Goal: Information Seeking & Learning: Find specific fact

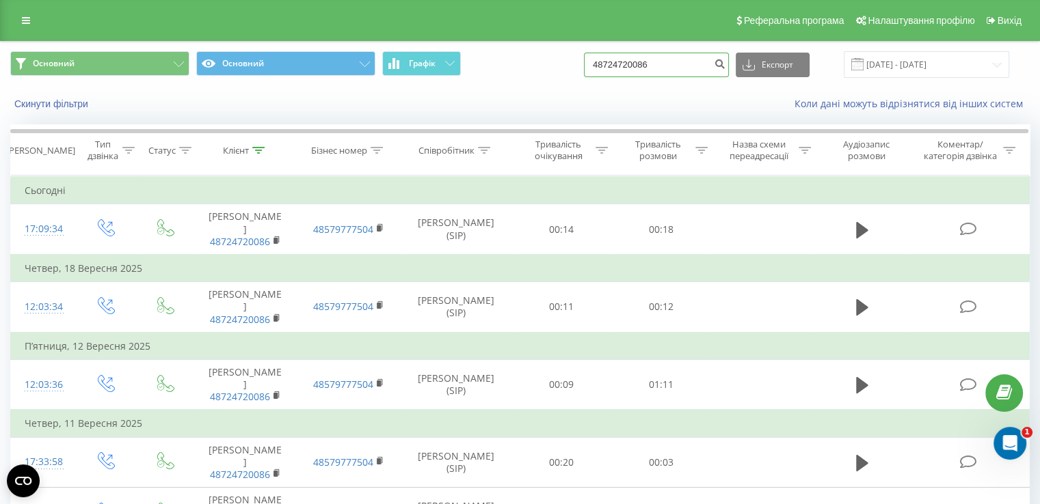
drag, startPoint x: 694, startPoint y: 67, endPoint x: 526, endPoint y: 72, distance: 168.2
click at [526, 72] on div "Основний Основний Графік 48724720086 Експорт .csv .xls .xlsx 22.06.2025 - 22.09…" at bounding box center [519, 64] width 1019 height 27
paste input "48533297901"
type input "48533297901"
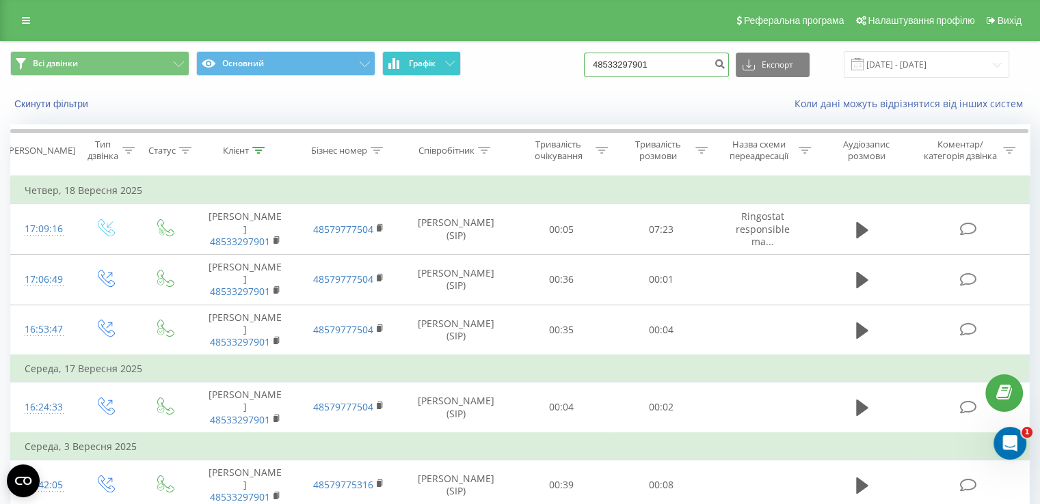
drag, startPoint x: 692, startPoint y: 61, endPoint x: 437, endPoint y: 66, distance: 254.3
click at [437, 66] on div "Всі дзвінки Основний Графік 48533297901 Експорт .csv .xls .xlsx 22.06.2025 - 22…" at bounding box center [519, 64] width 1019 height 27
paste input "48 60 328 8784"
type input "48 60 328 8784"
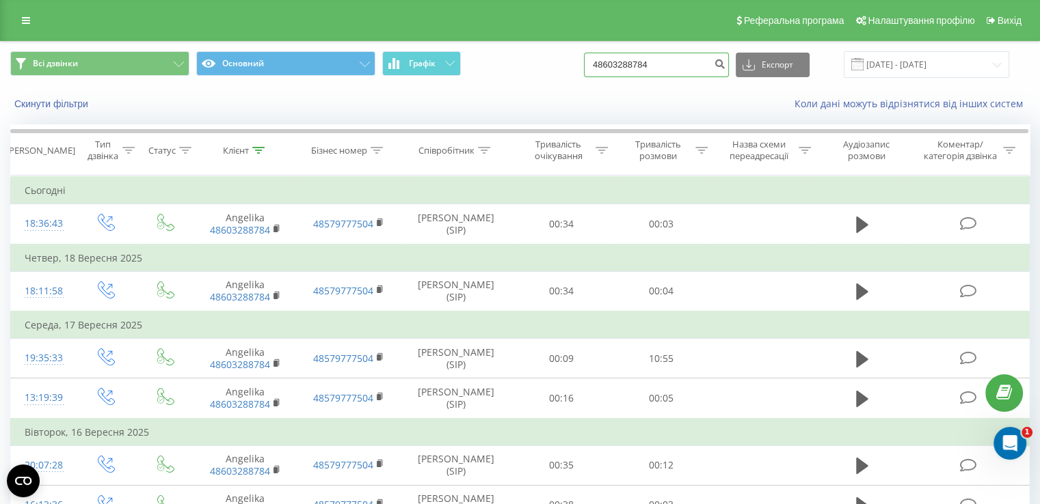
drag, startPoint x: 694, startPoint y: 64, endPoint x: 433, endPoint y: 91, distance: 262.5
click at [431, 91] on div "Всі дзвінки Основний Графік 48603288784 Експорт .csv .xls .xlsx 22.06.2025 - 22…" at bounding box center [520, 81] width 1038 height 79
paste input "48603362762"
type input "48603362762"
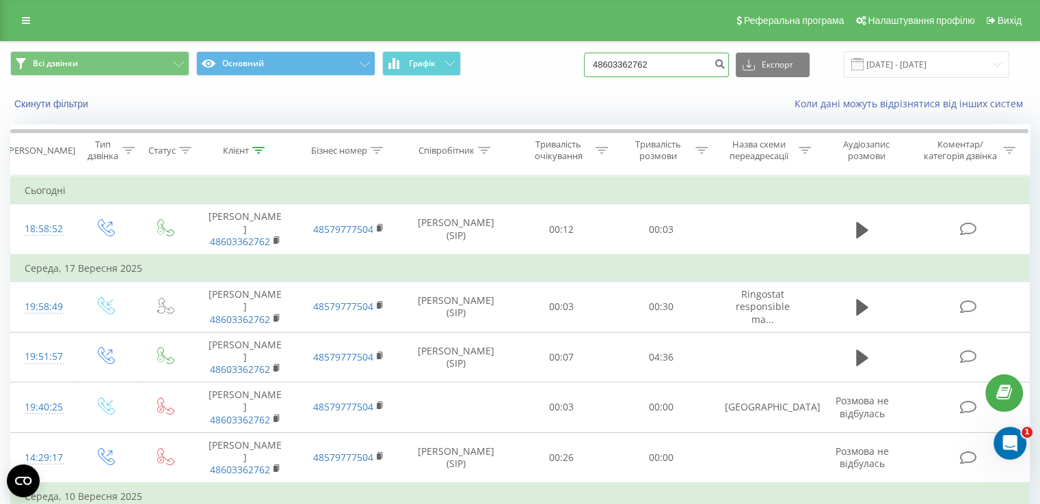
drag, startPoint x: 665, startPoint y: 68, endPoint x: 491, endPoint y: 69, distance: 174.3
click at [491, 69] on div "Всі дзвінки Основний Графік 48603362762 Експорт .csv .xls .xlsx 22.06.2025 - 22…" at bounding box center [519, 64] width 1019 height 27
paste input "48661526757"
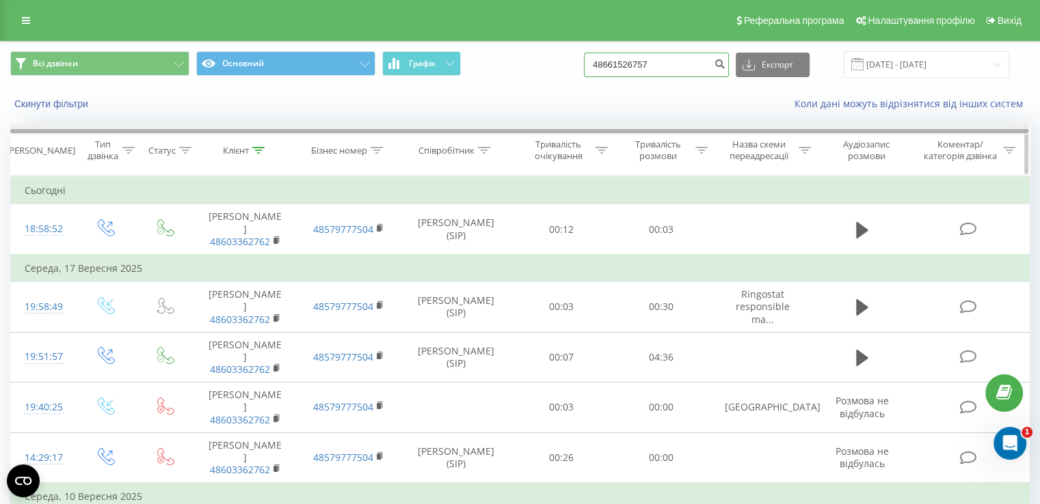
type input "48661526757"
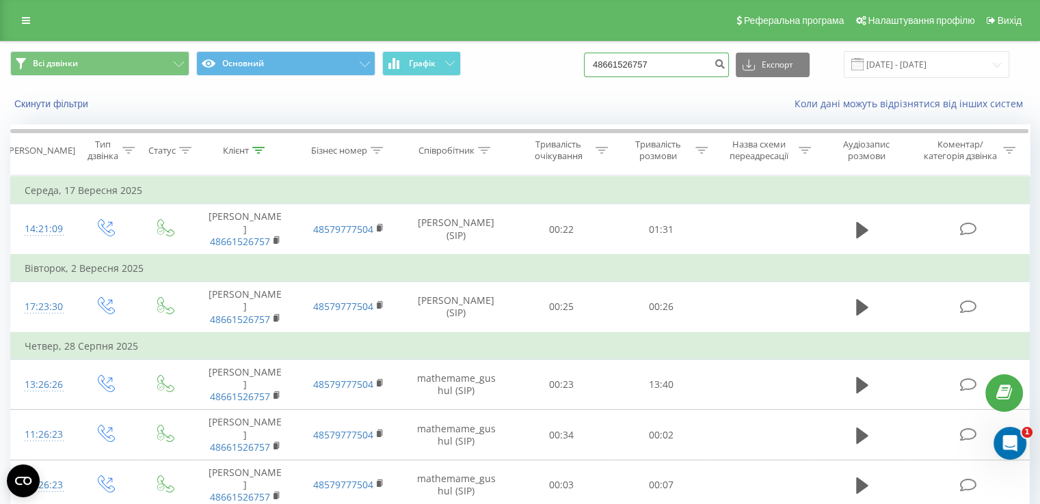
drag, startPoint x: 697, startPoint y: 66, endPoint x: 536, endPoint y: 64, distance: 160.6
click at [536, 64] on div "Всі дзвінки Основний Графік 48661526757 Експорт .csv .xls .xlsx [DATE] - [DATE]" at bounding box center [519, 64] width 1019 height 27
paste input "48667925577"
type input "48667925577"
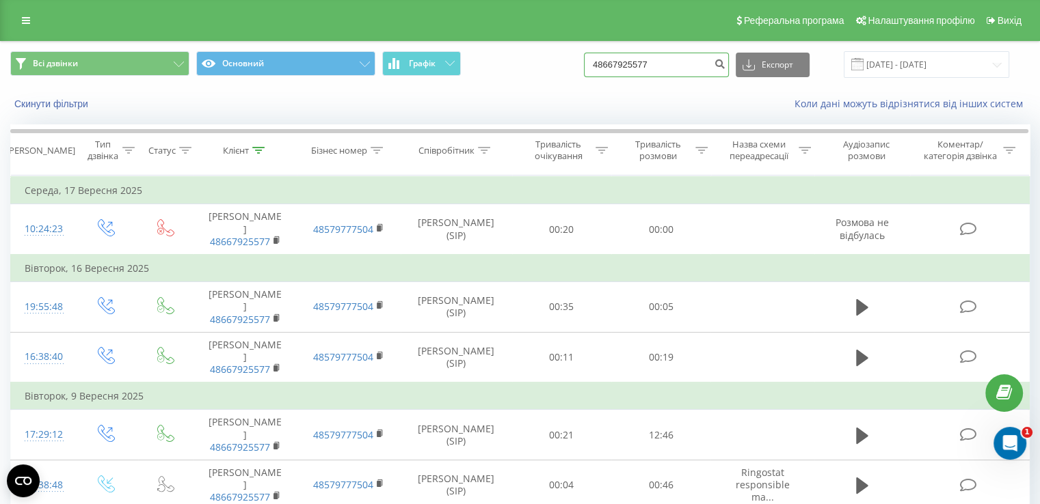
drag, startPoint x: 700, startPoint y: 72, endPoint x: 539, endPoint y: 79, distance: 161.5
click at [539, 79] on div "Всі дзвінки Основний Графік 48667925577 Експорт .csv .xls .xlsx [DATE] - [DATE]" at bounding box center [520, 65] width 1038 height 46
paste input "48501569054"
type input "48501569054"
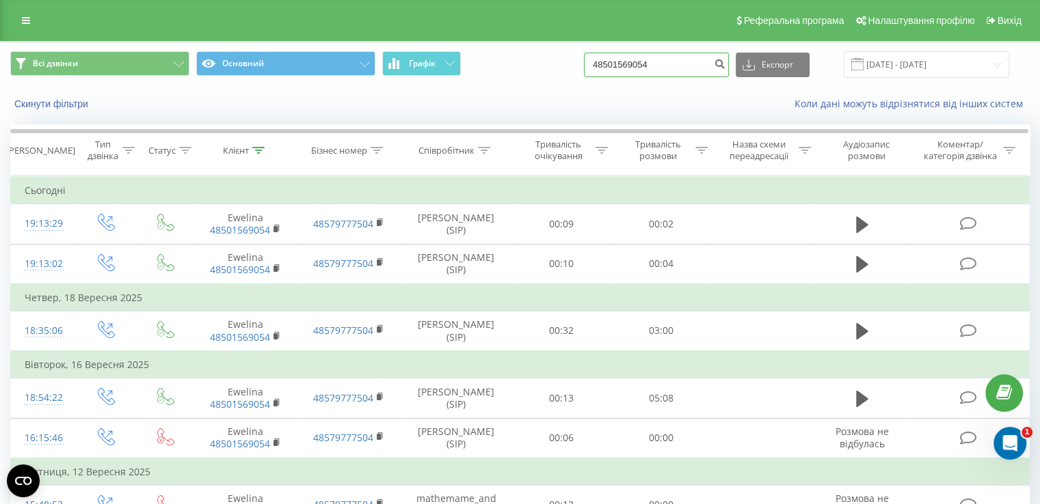
drag, startPoint x: 695, startPoint y: 65, endPoint x: 563, endPoint y: 70, distance: 132.0
click at [568, 70] on div "Всі дзвінки Основний Графік 48501569054 Експорт .csv .xls .xlsx [DATE] - [DATE]" at bounding box center [519, 64] width 1019 height 27
paste input "48537552775"
type input "48537552775"
